Goal: Transaction & Acquisition: Book appointment/travel/reservation

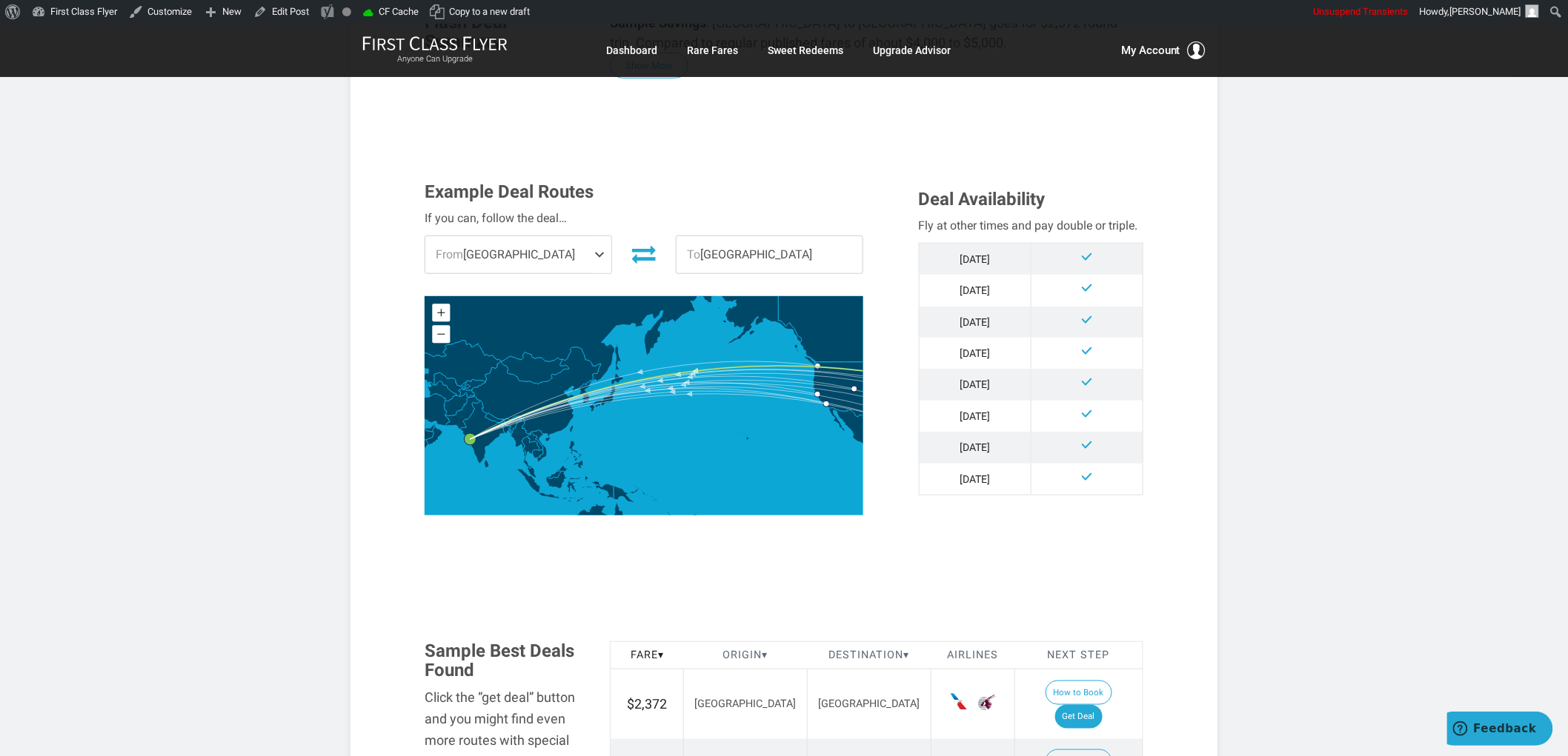
scroll to position [658, 0]
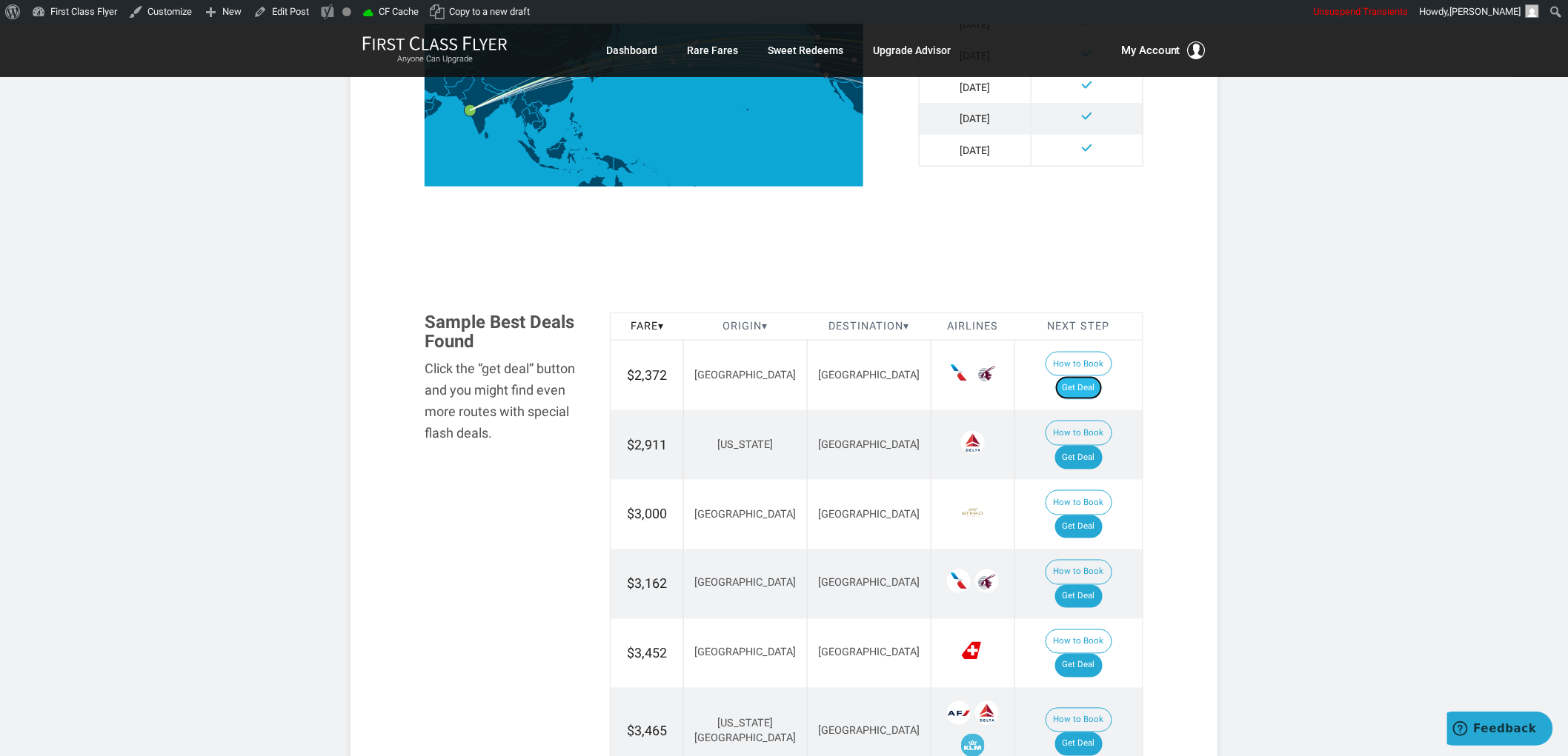
click at [1092, 376] on link "Get Deal" at bounding box center [1078, 387] width 47 height 23
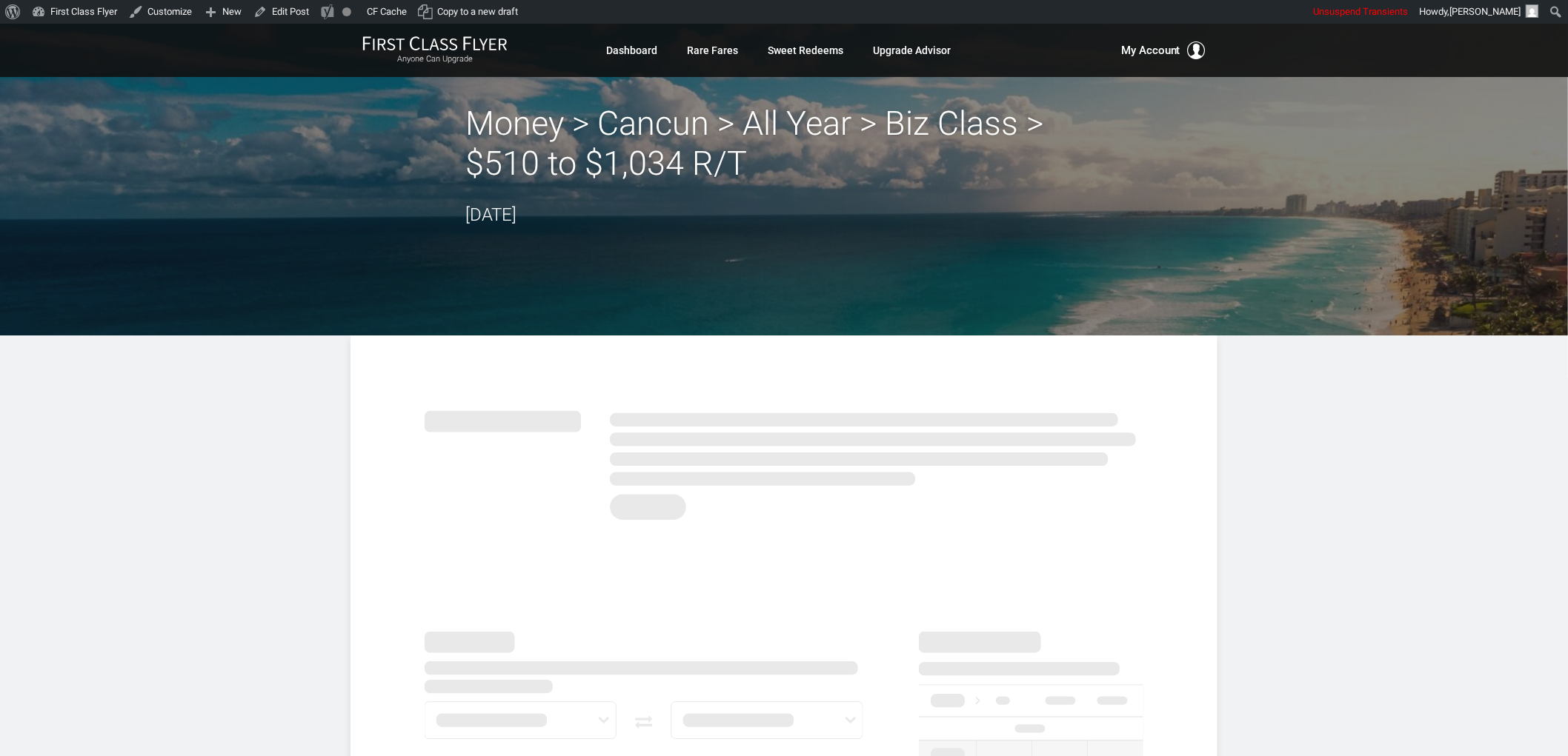
drag, startPoint x: 1286, startPoint y: 503, endPoint x: 1209, endPoint y: 463, distance: 86.8
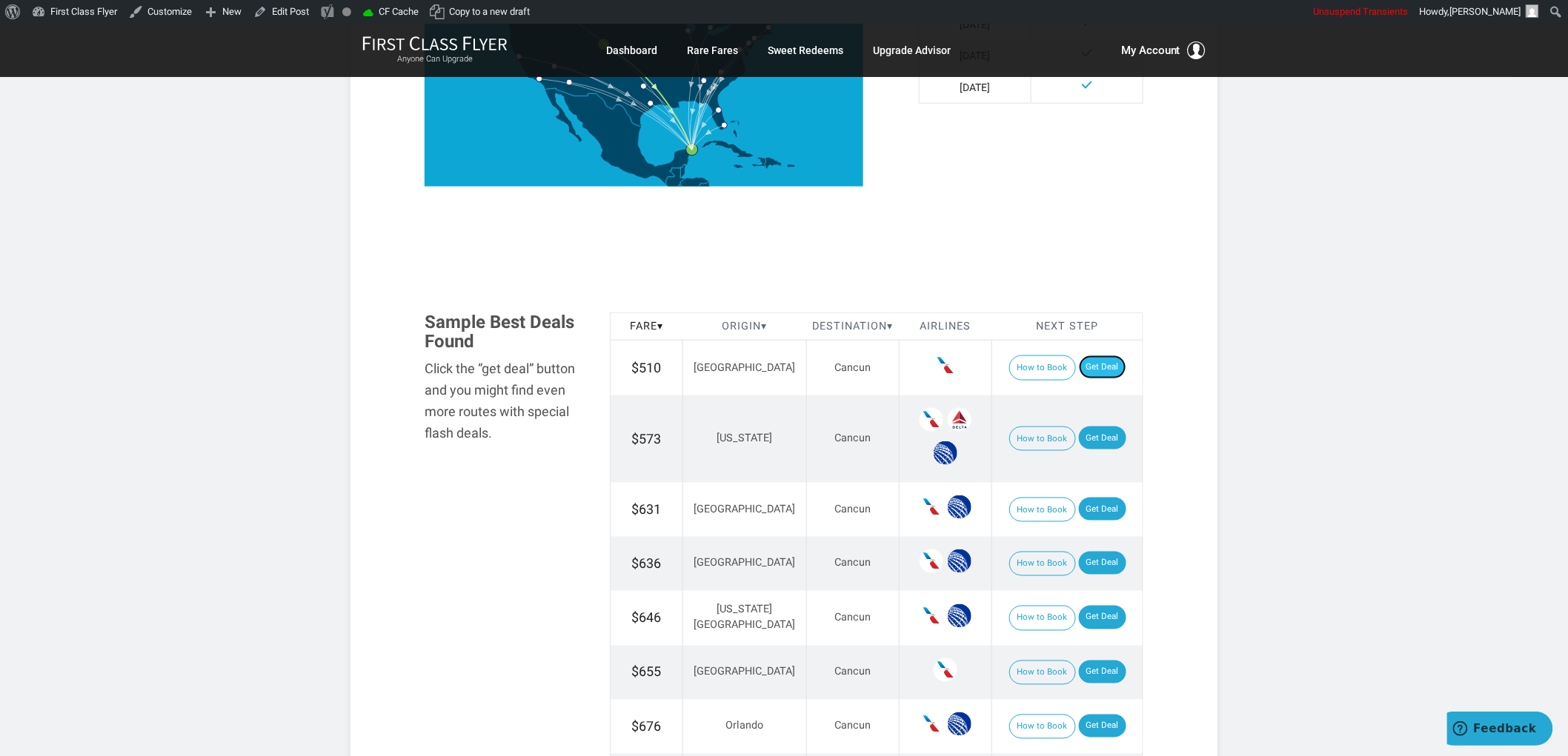
click at [1103, 364] on link "Get Deal" at bounding box center [1103, 367] width 47 height 23
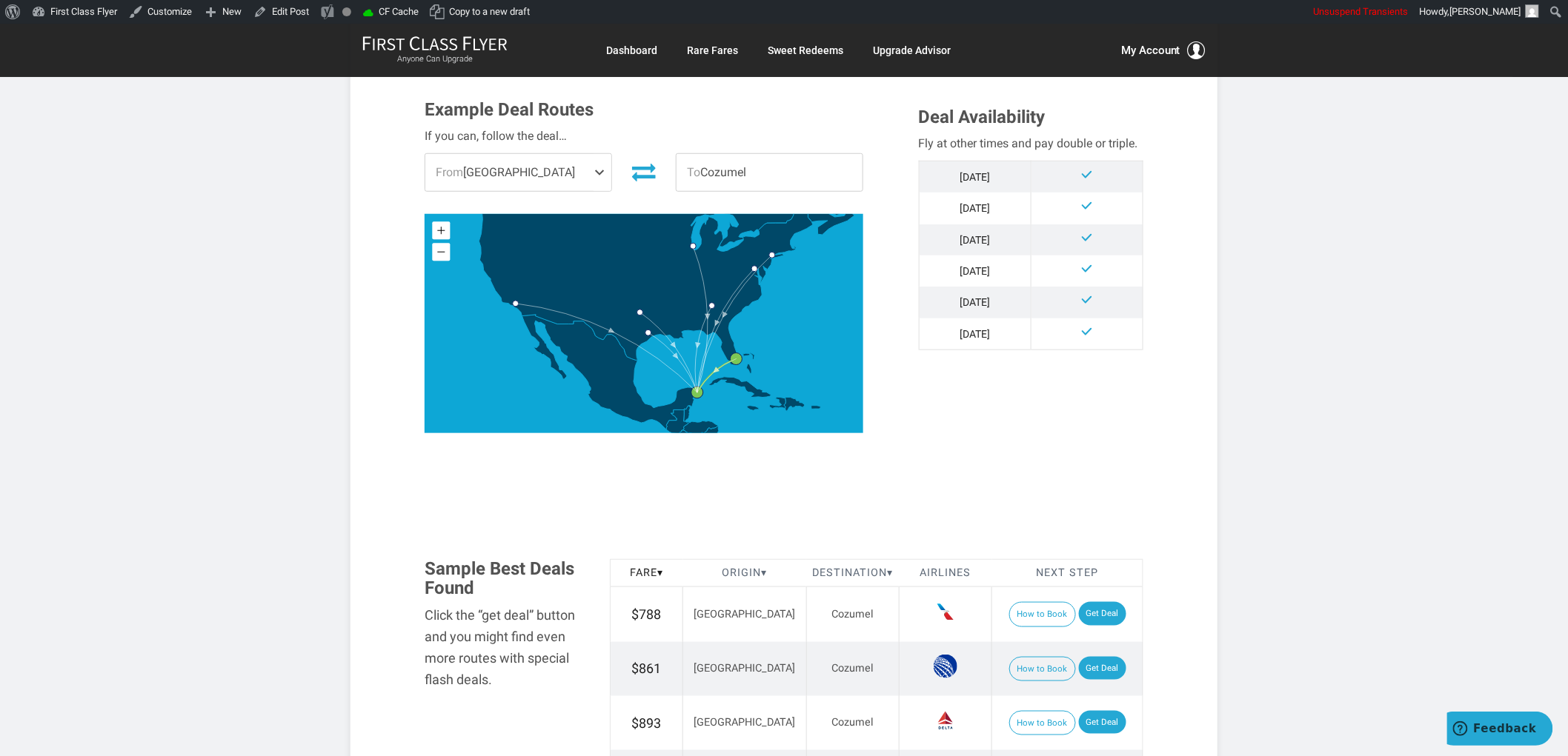
scroll to position [658, 0]
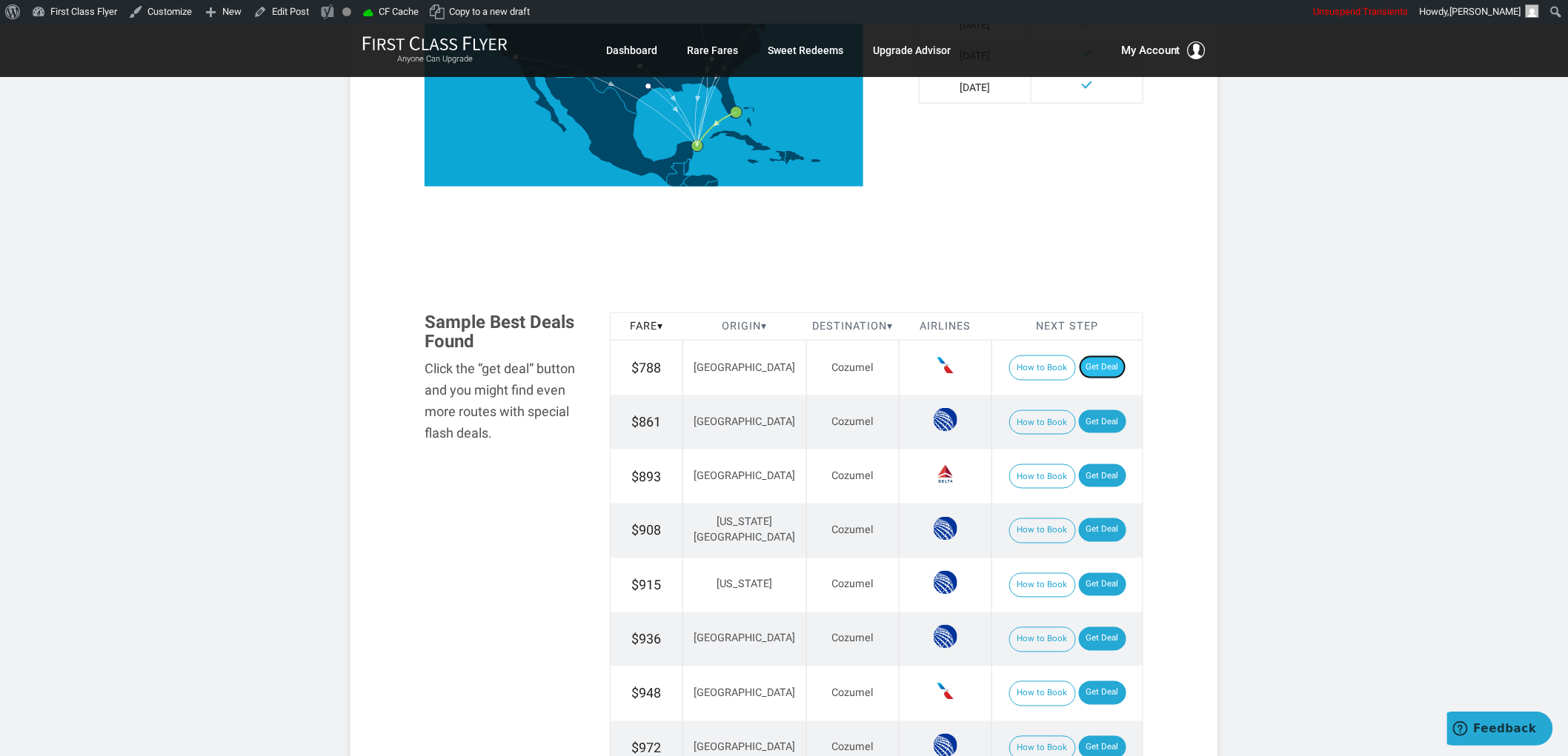
click at [1090, 368] on link "Get Deal" at bounding box center [1103, 367] width 47 height 23
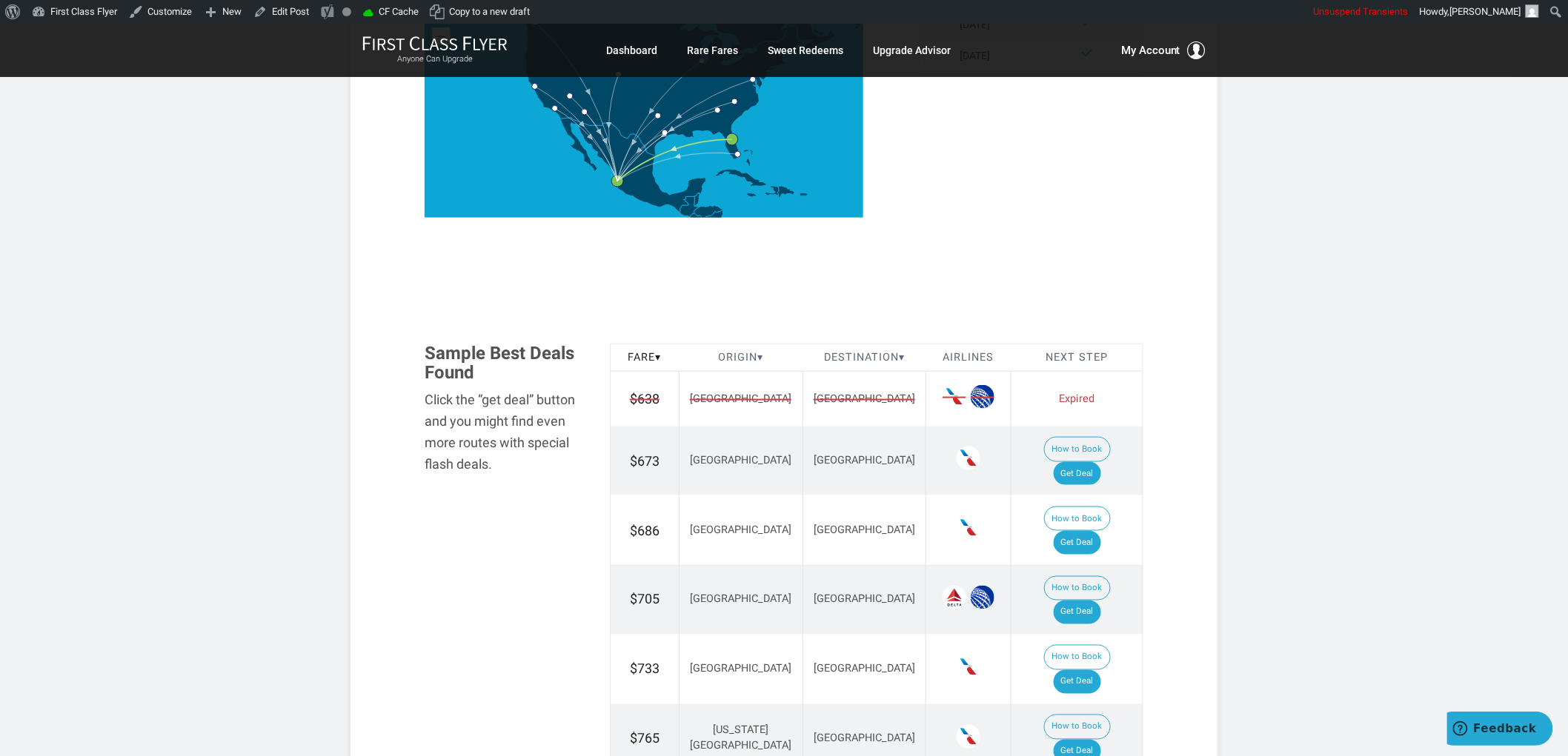
scroll to position [741, 0]
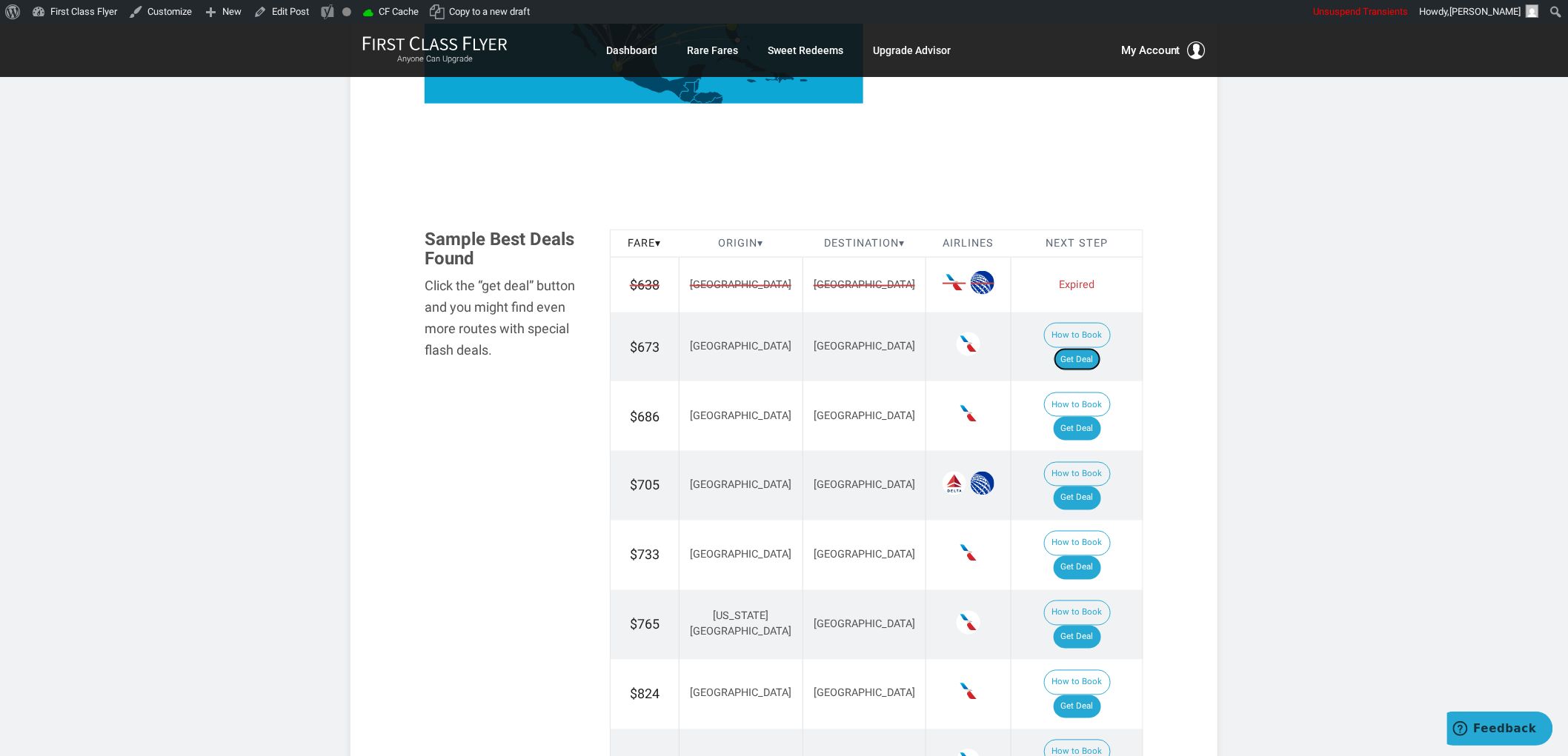
click at [1101, 348] on link "Get Deal" at bounding box center [1077, 360] width 47 height 23
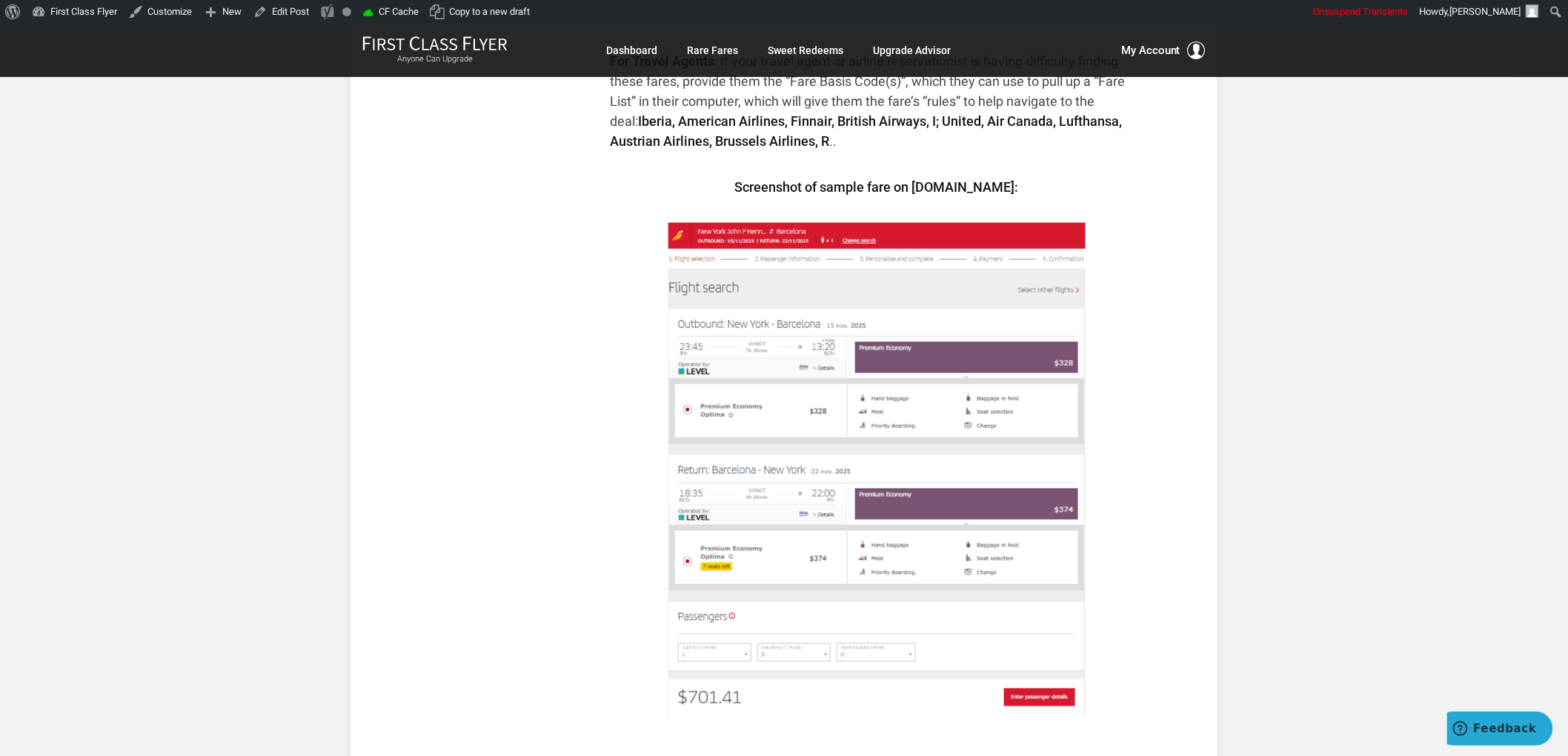
scroll to position [575, 0]
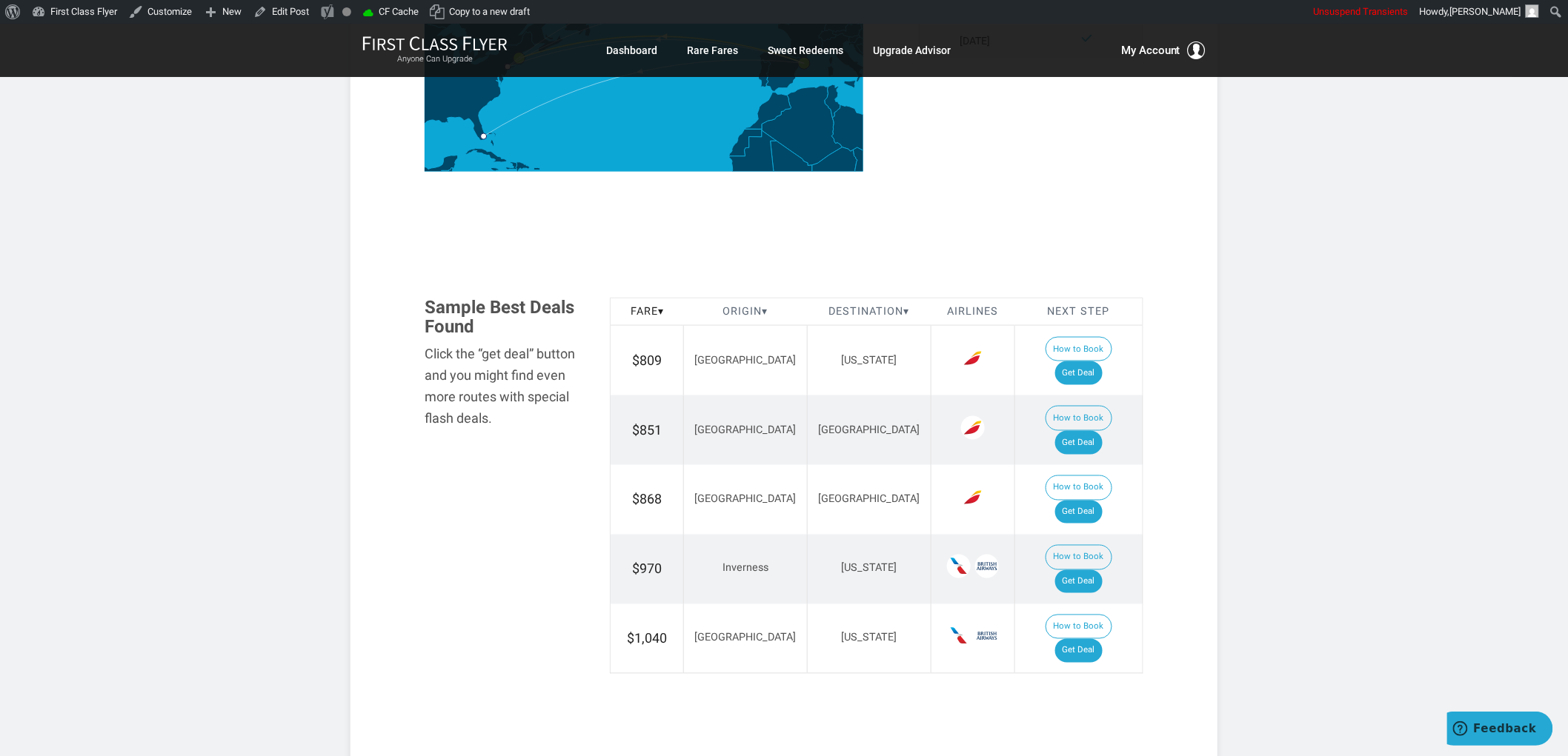
scroll to position [822, 0]
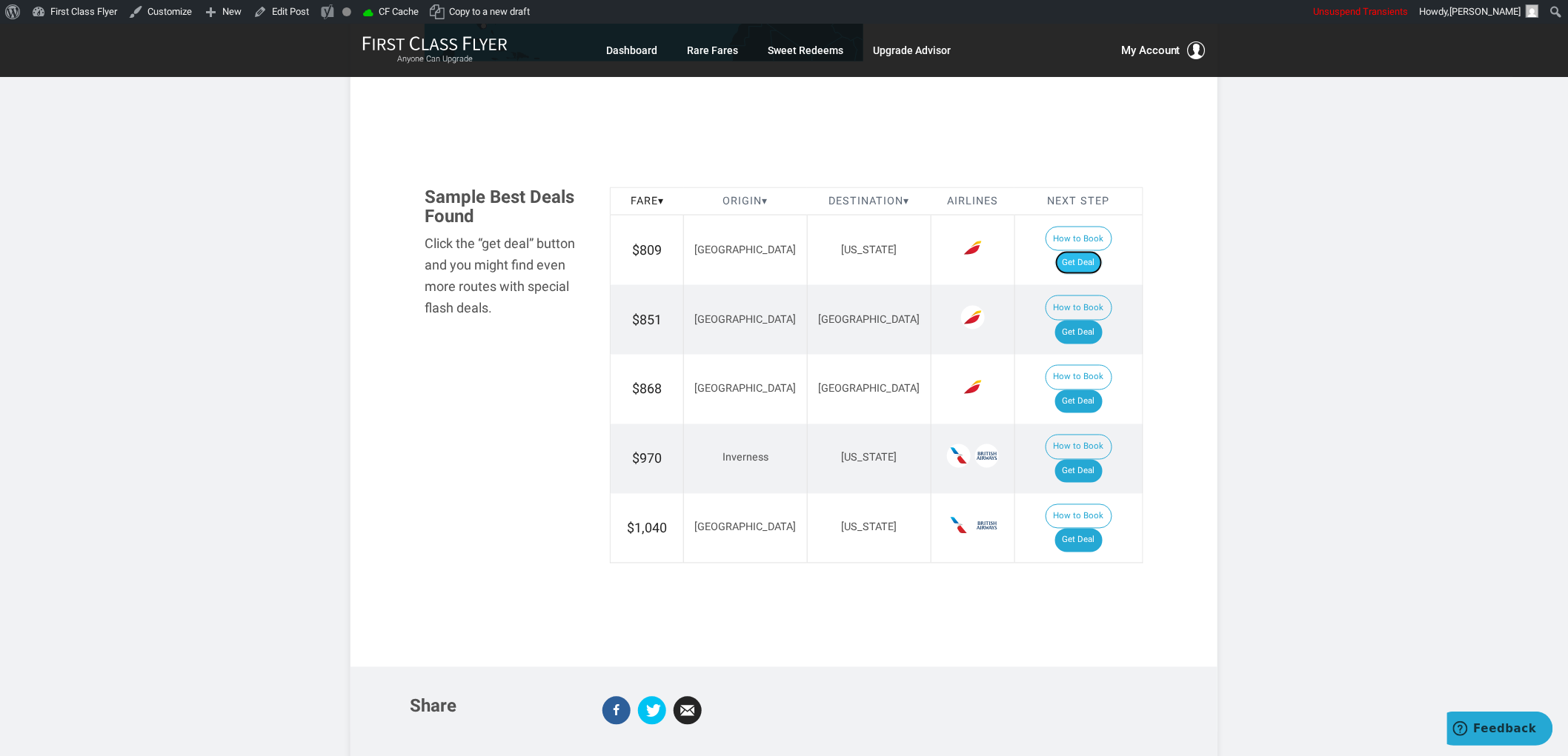
click at [1087, 251] on link "Get Deal" at bounding box center [1078, 263] width 47 height 23
click at [1093, 251] on link "Get Deal" at bounding box center [1078, 263] width 47 height 23
click at [1090, 321] on link "Get Deal" at bounding box center [1078, 332] width 47 height 23
click at [1103, 391] on link "Get Deal" at bounding box center [1078, 402] width 47 height 23
click at [1099, 460] on link "Get Deal" at bounding box center [1078, 472] width 47 height 23
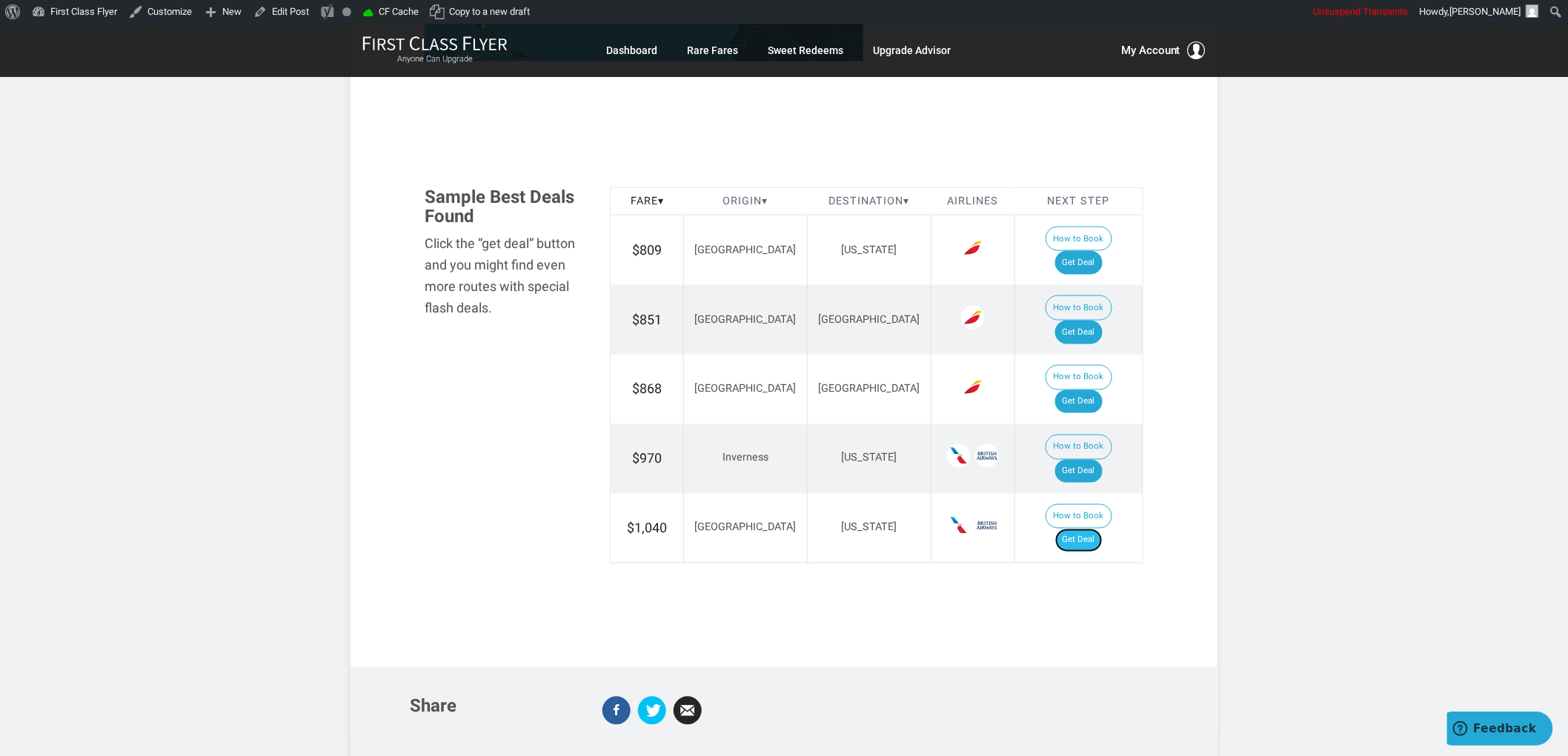
click at [1082, 529] on link "Get Deal" at bounding box center [1078, 540] width 47 height 23
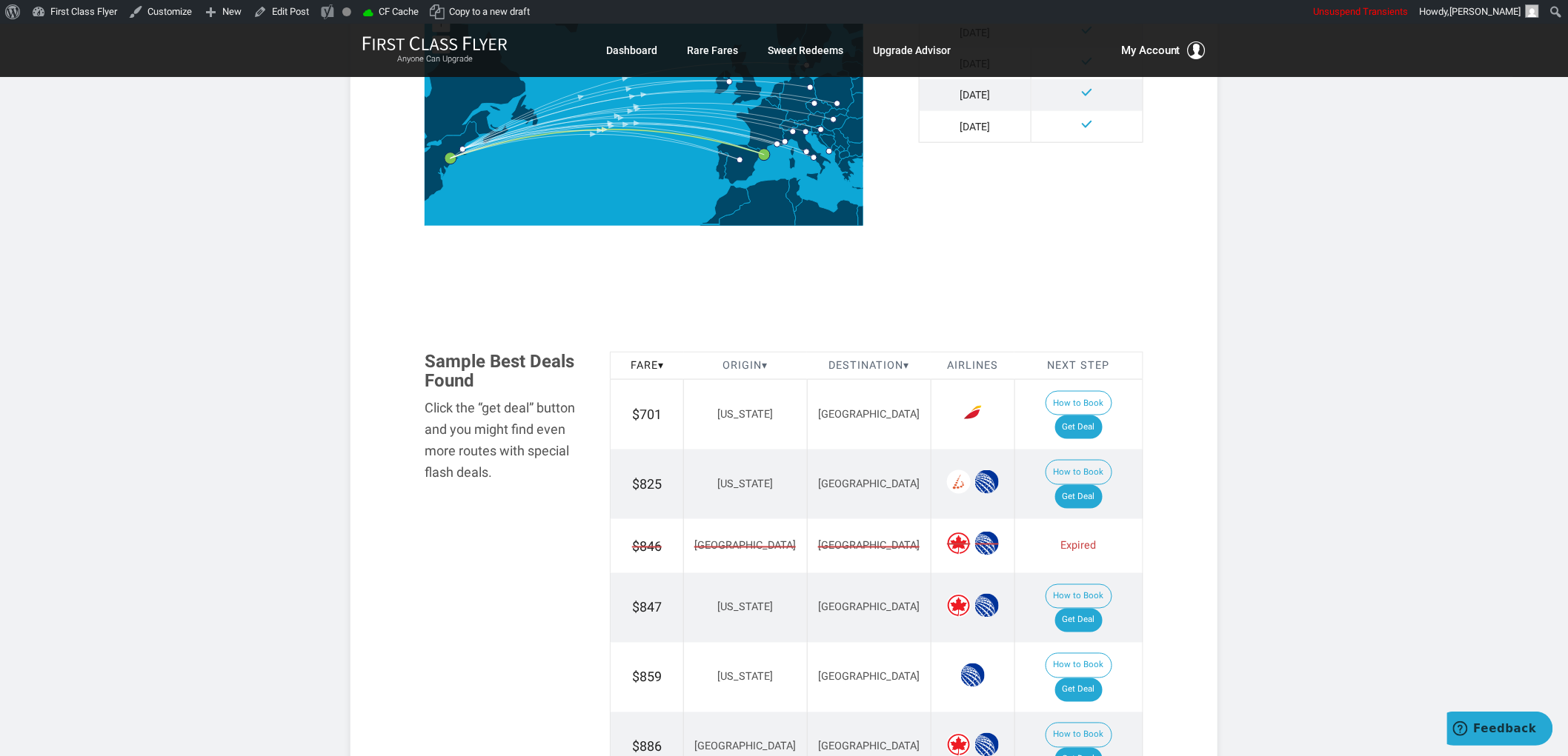
scroll to position [686, 0]
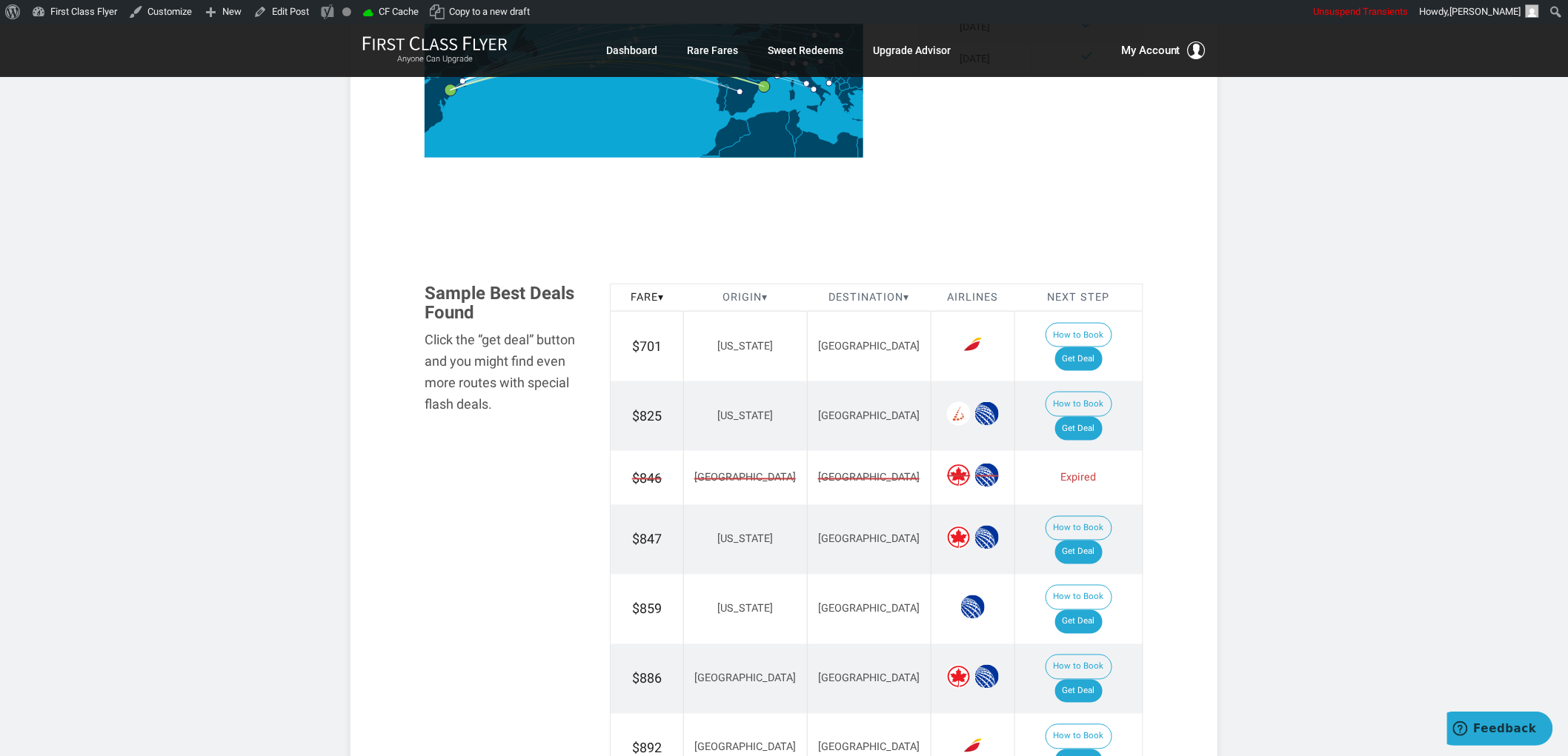
click at [1067, 324] on td "How to Book Get Deal" at bounding box center [1078, 347] width 128 height 70
click at [1093, 348] on link "Get Deal" at bounding box center [1078, 359] width 47 height 23
click at [1093, 610] on link "Get Deal" at bounding box center [1078, 621] width 47 height 23
